Goal: Information Seeking & Learning: Learn about a topic

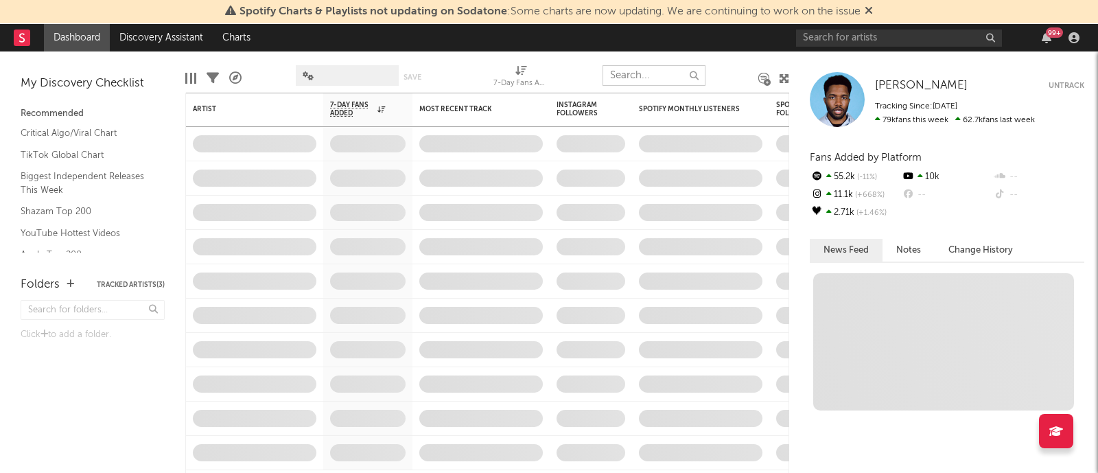
click at [648, 73] on input "text" at bounding box center [653, 75] width 103 height 21
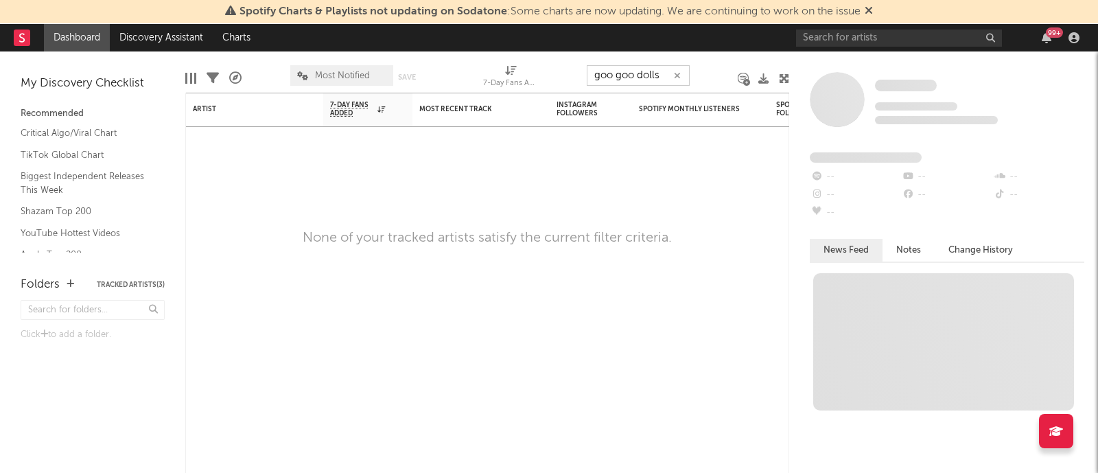
type input "goo goo dolls"
click at [676, 75] on icon "button" at bounding box center [677, 75] width 7 height 9
type input "T"
type input "g"
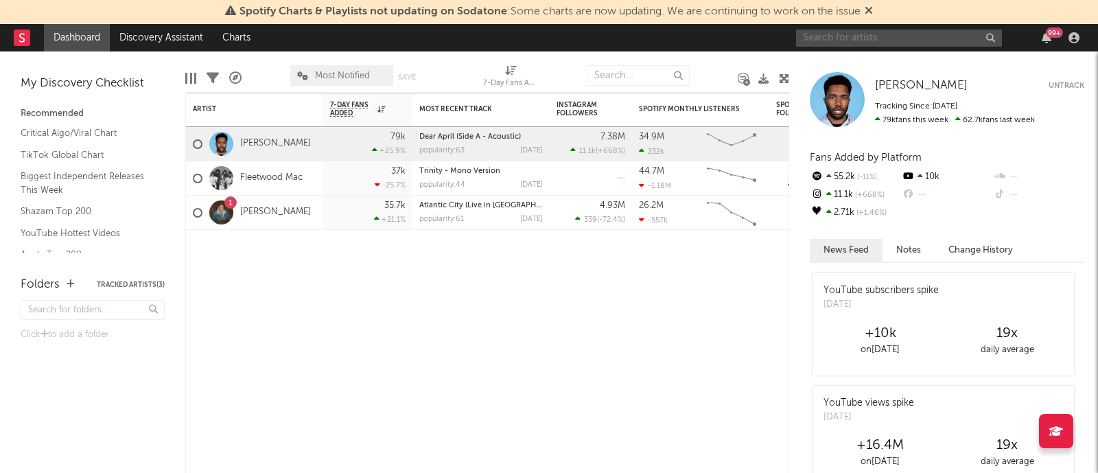
click at [936, 38] on input "text" at bounding box center [899, 37] width 206 height 17
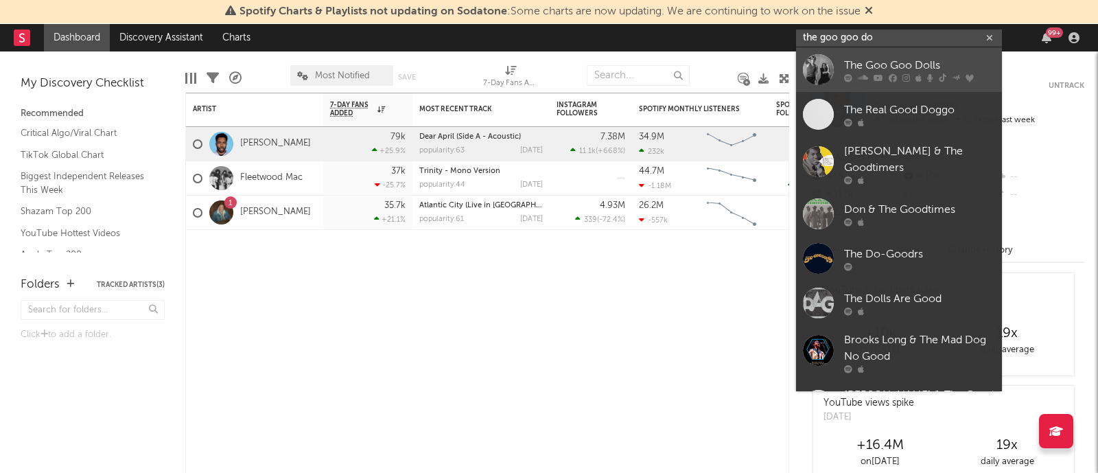
type input "the goo goo do"
click at [930, 64] on div "The Goo Goo Dolls" at bounding box center [919, 65] width 151 height 16
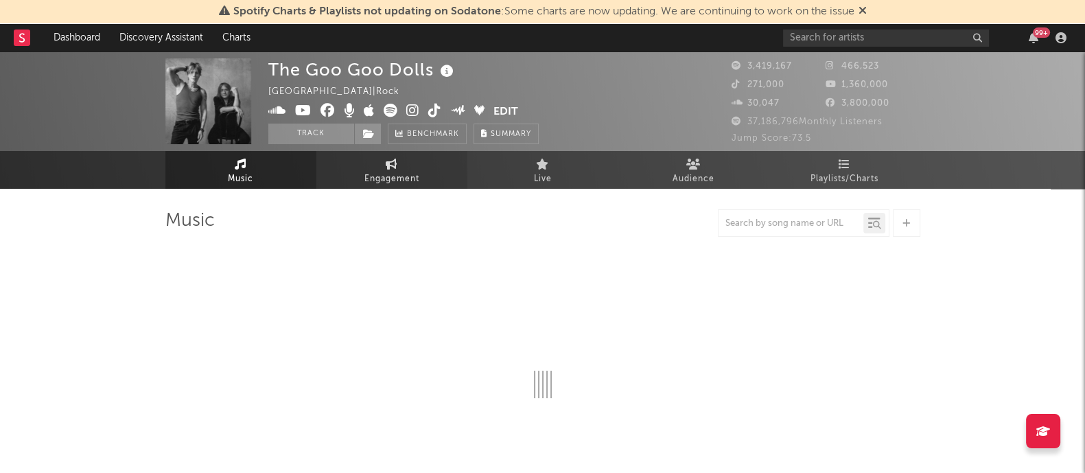
select select "6m"
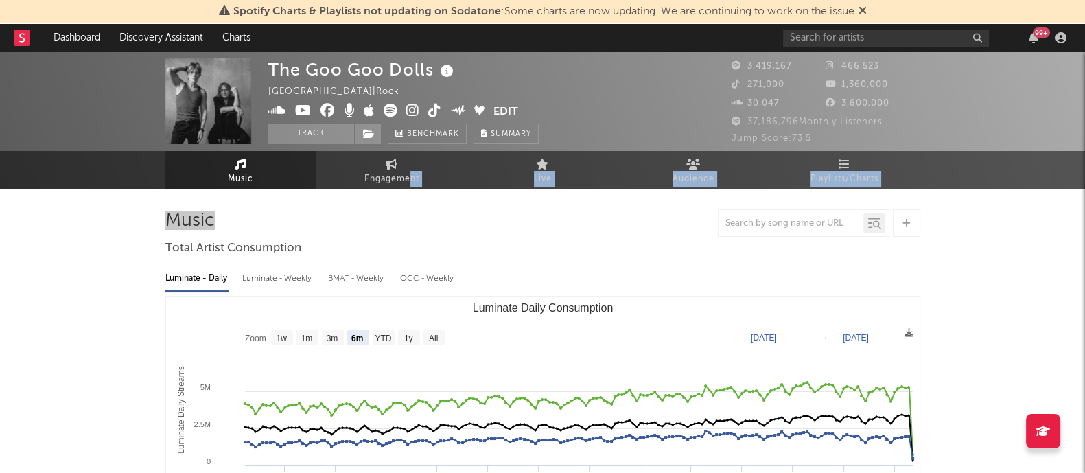
click at [525, 231] on div at bounding box center [542, 222] width 755 height 27
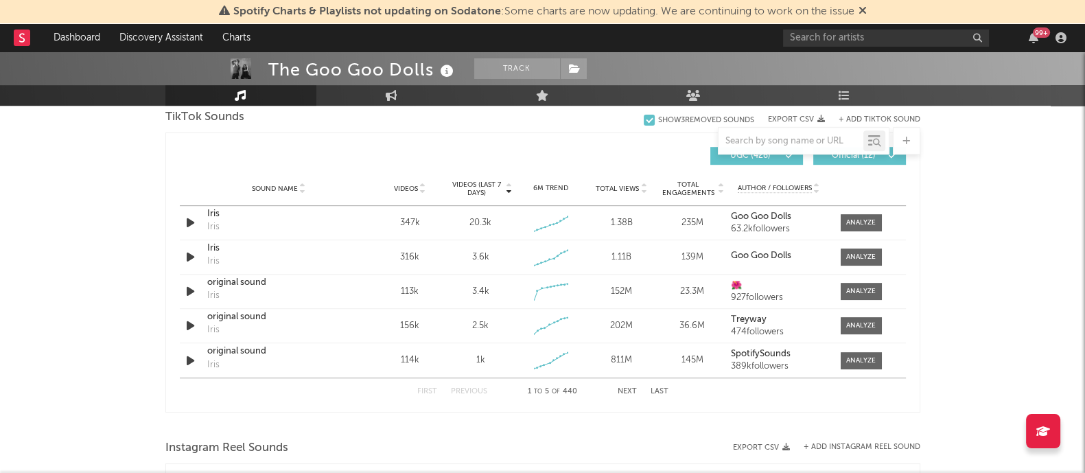
scroll to position [971, 0]
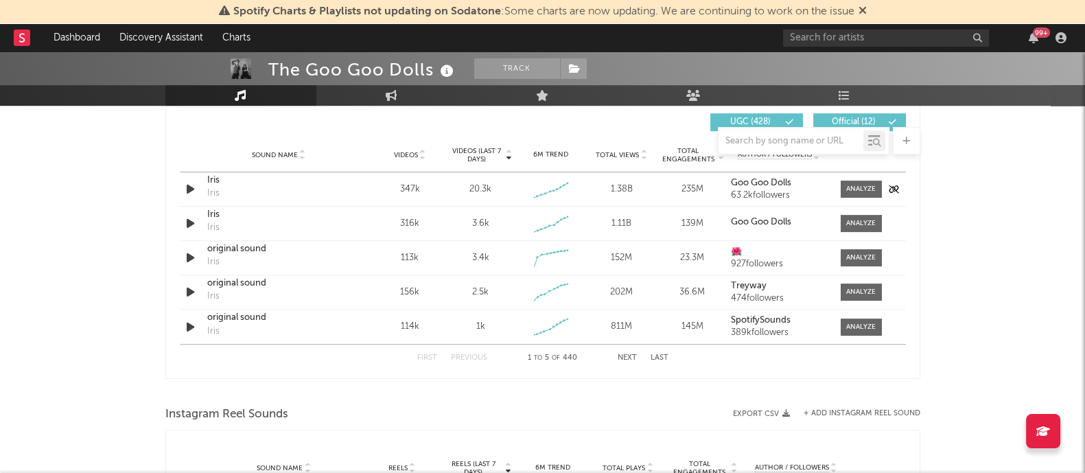
click at [220, 180] on div "Iris" at bounding box center [278, 181] width 143 height 14
click at [854, 189] on div at bounding box center [860, 189] width 29 height 10
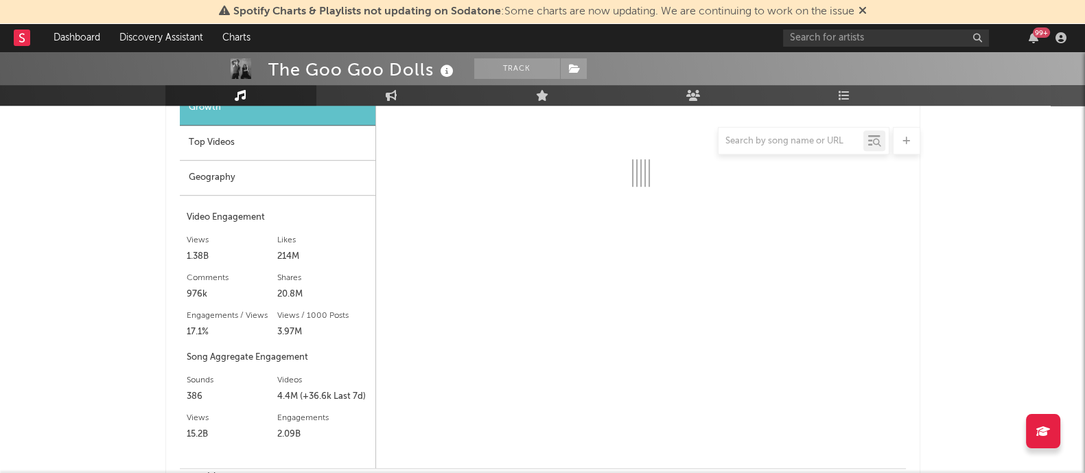
scroll to position [1069, 0]
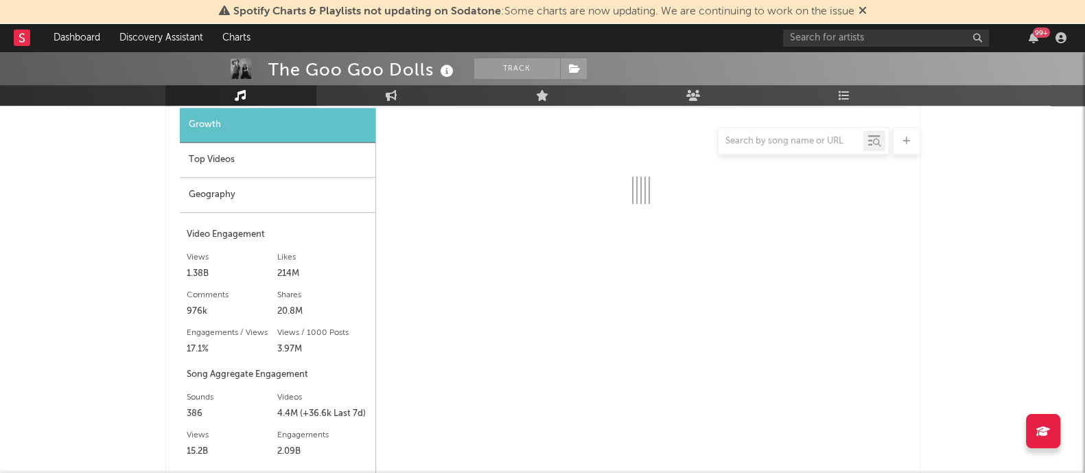
click at [214, 196] on div "Geography" at bounding box center [278, 195] width 196 height 35
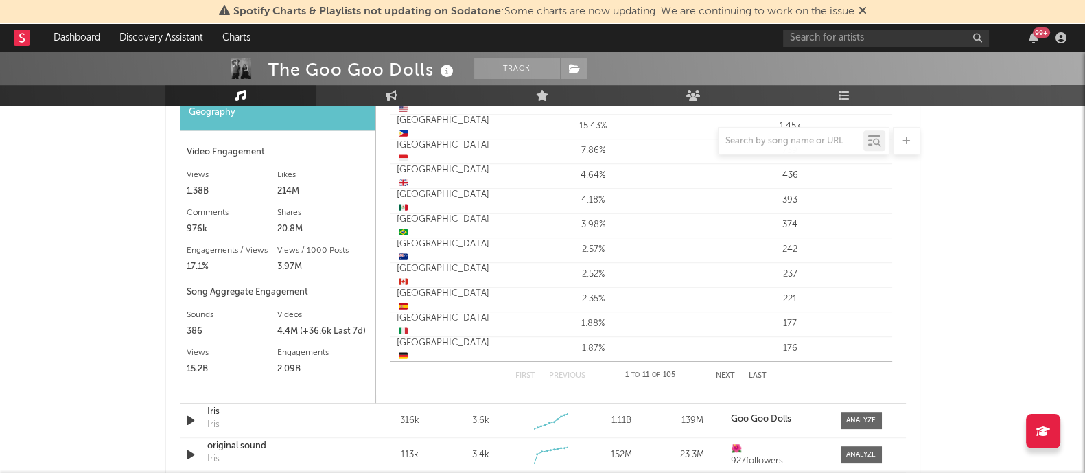
scroll to position [1150, 0]
click at [722, 374] on button "Next" at bounding box center [725, 377] width 19 height 8
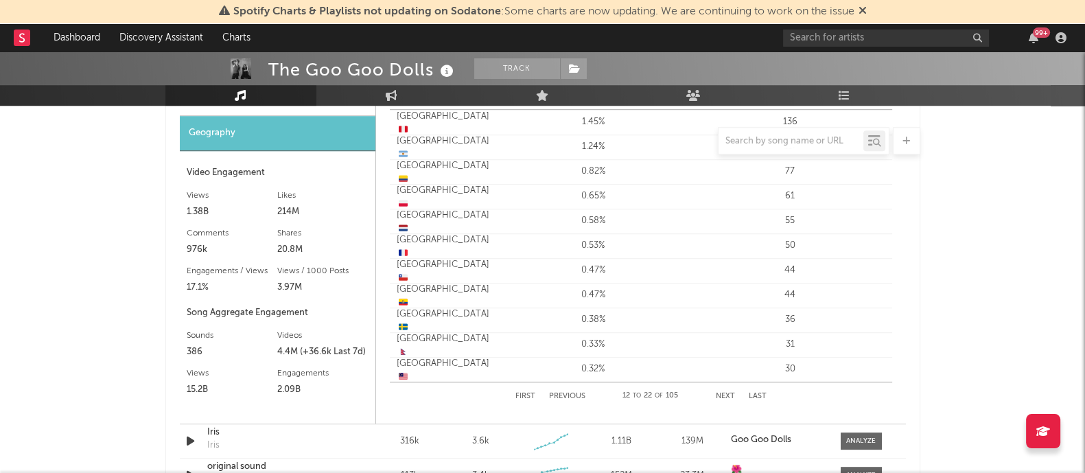
scroll to position [1131, 0]
click at [722, 396] on button "Next" at bounding box center [725, 396] width 19 height 8
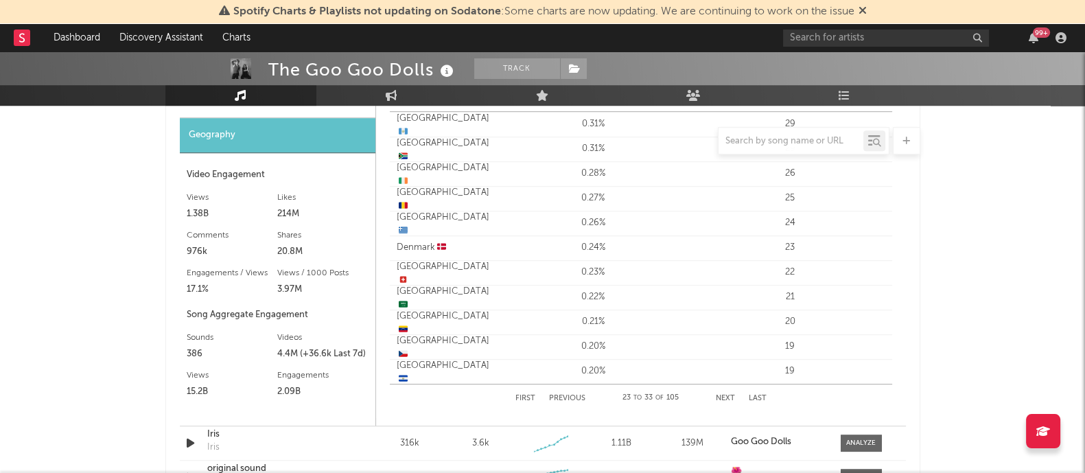
scroll to position [1128, 0]
click at [725, 396] on button "Next" at bounding box center [725, 400] width 19 height 8
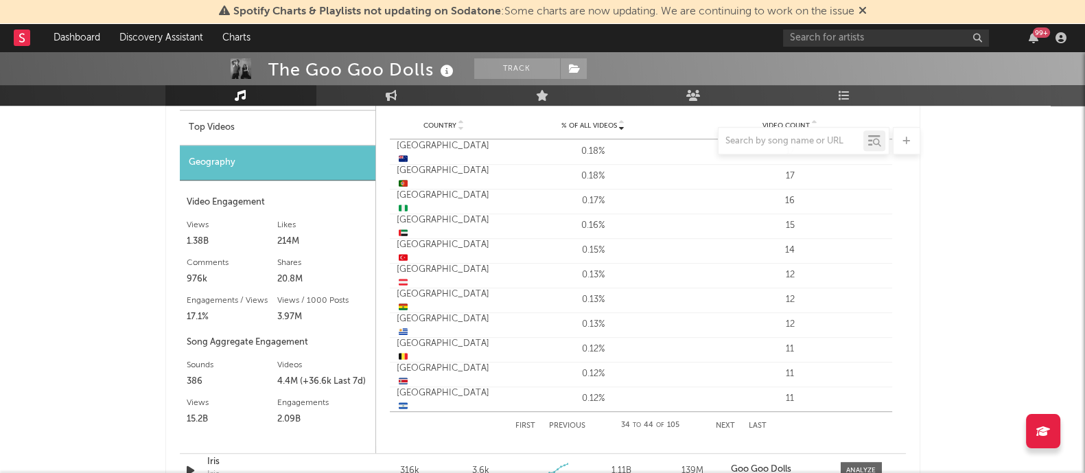
scroll to position [1100, 0]
click at [725, 423] on button "Next" at bounding box center [725, 427] width 19 height 8
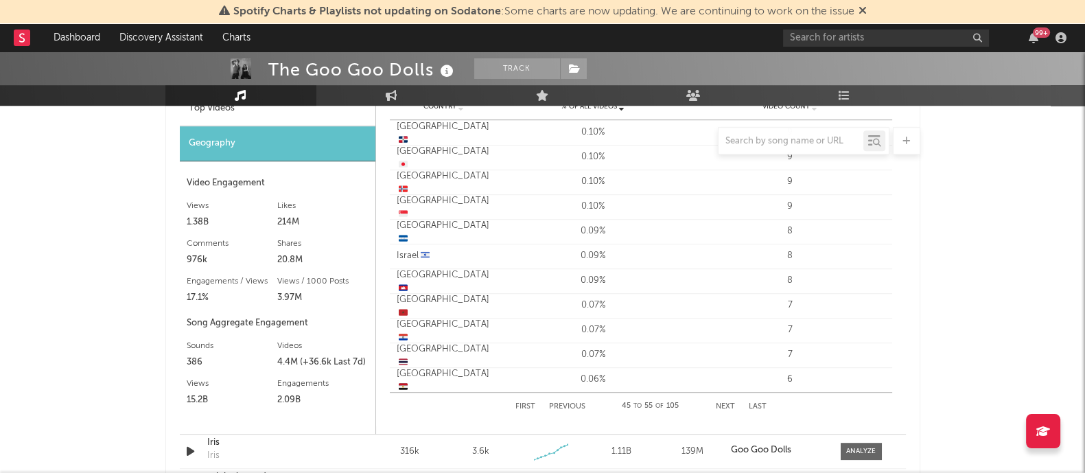
scroll to position [1121, 0]
click at [719, 404] on button "Next" at bounding box center [725, 407] width 19 height 8
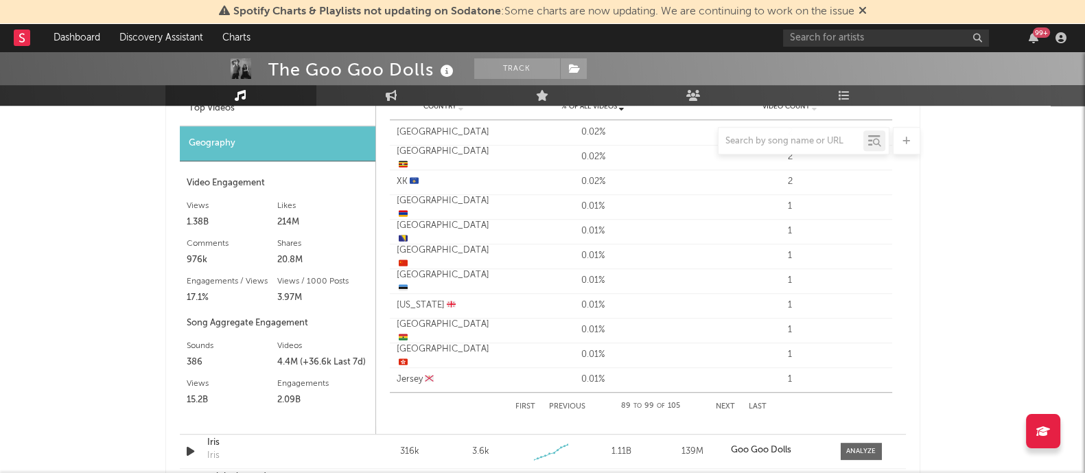
click at [719, 404] on button "Next" at bounding box center [725, 407] width 19 height 8
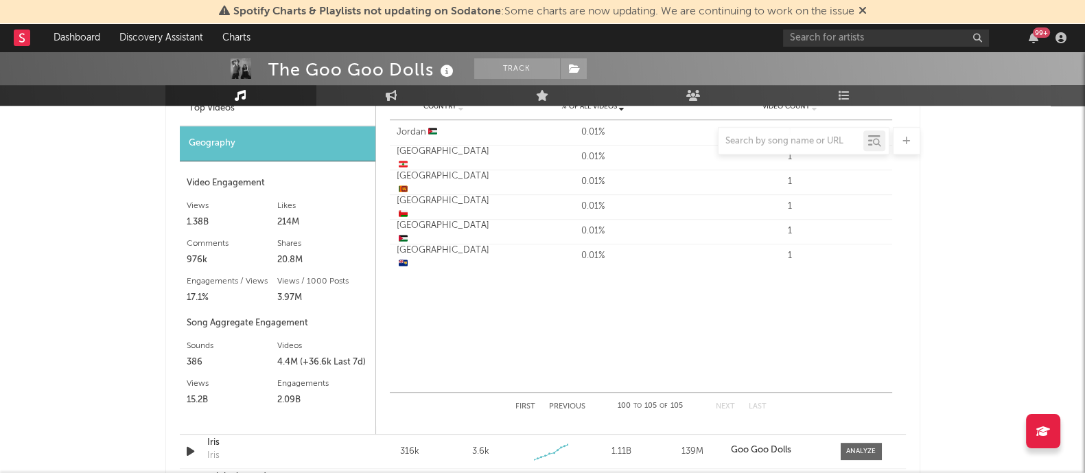
click at [719, 404] on button "Next" at bounding box center [725, 407] width 19 height 8
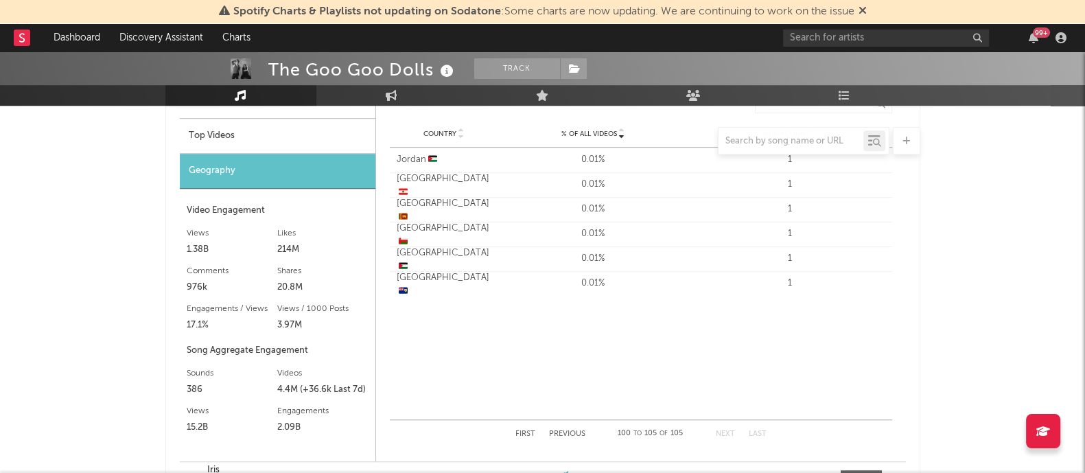
scroll to position [1095, 0]
